Goal: Find specific page/section: Find specific page/section

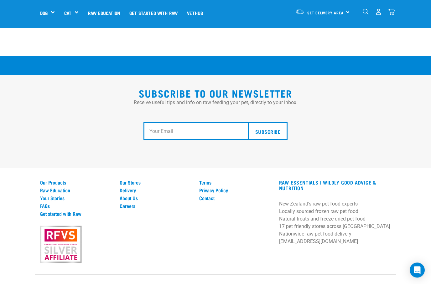
scroll to position [1105, 0]
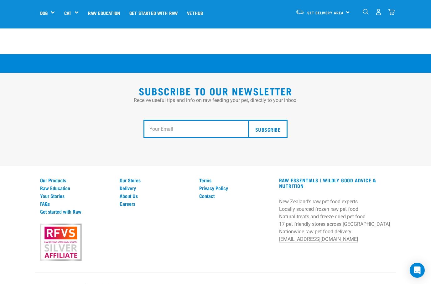
click at [54, 183] on link "Our Products" at bounding box center [76, 181] width 72 height 6
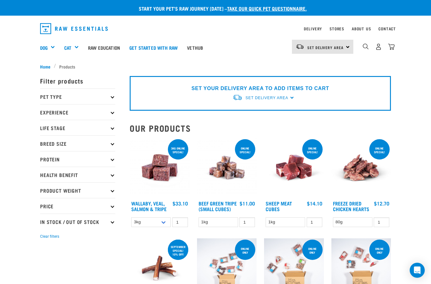
click at [300, 173] on img at bounding box center [294, 168] width 60 height 60
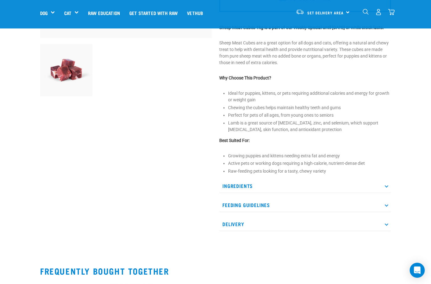
scroll to position [180, 0]
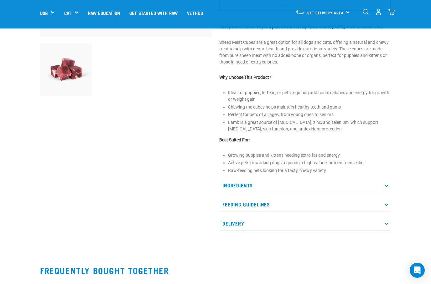
click at [387, 187] on icon at bounding box center [386, 184] width 3 height 3
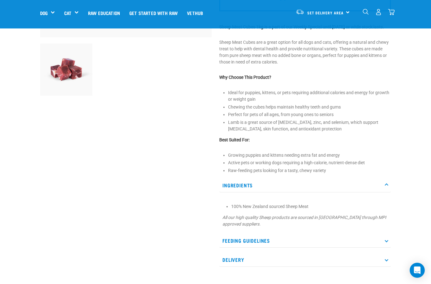
click at [385, 190] on p "Ingredients" at bounding box center [305, 185] width 172 height 14
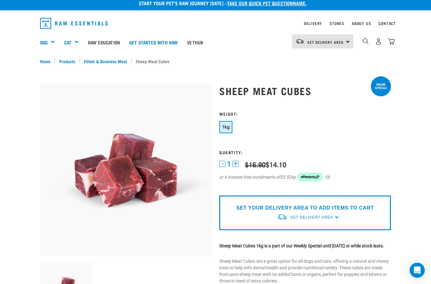
scroll to position [0, 0]
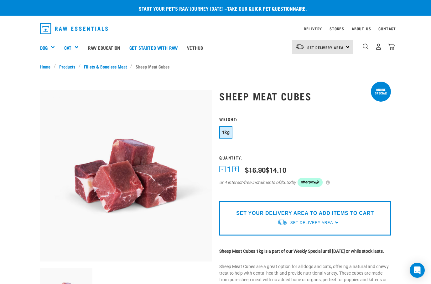
click at [386, 30] on link "Contact" at bounding box center [387, 29] width 18 height 2
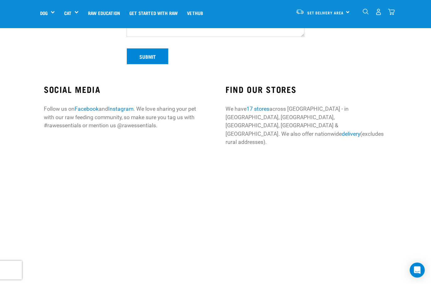
scroll to position [168, 0]
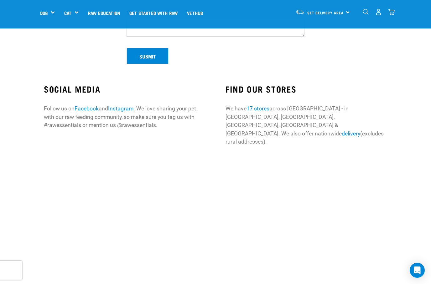
click at [265, 111] on link "17 stores" at bounding box center [257, 109] width 23 height 6
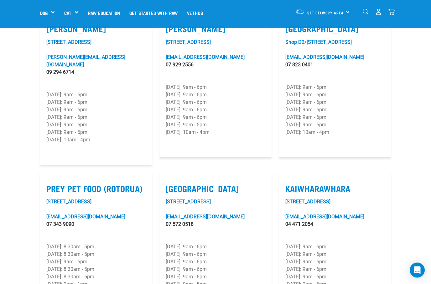
scroll to position [661, 0]
